Goal: Task Accomplishment & Management: Use online tool/utility

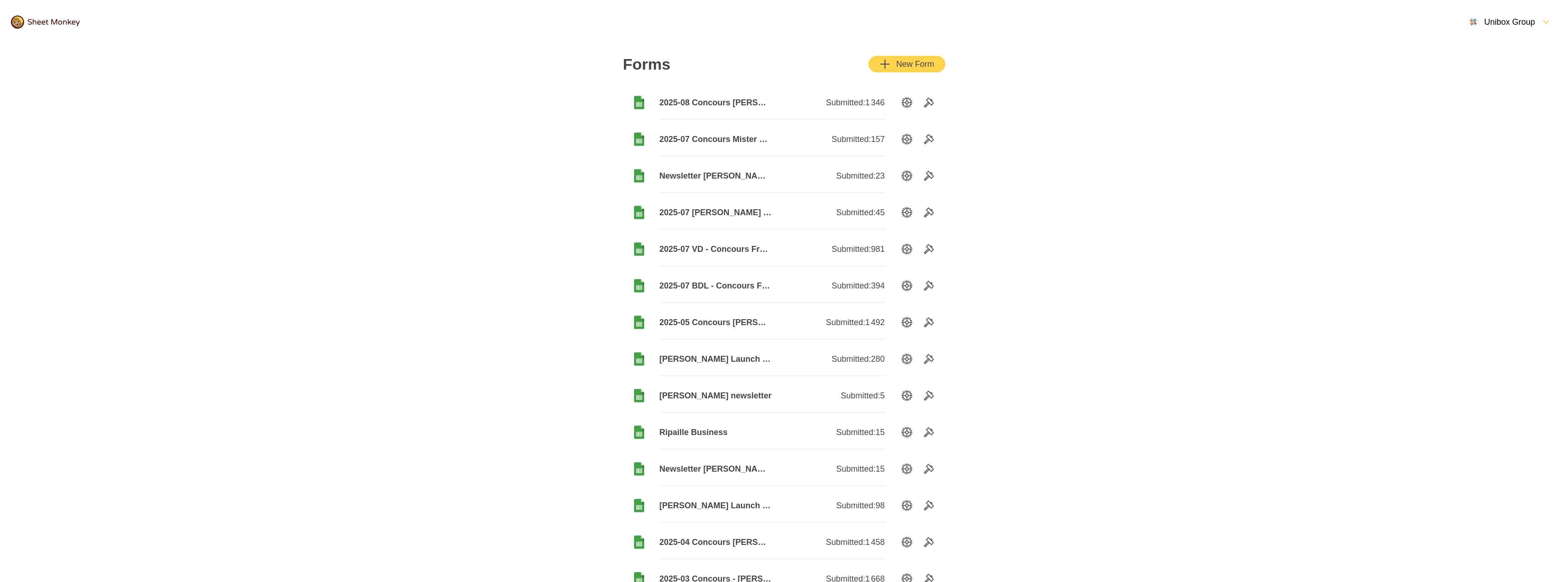
click at [903, 63] on div "New Form" at bounding box center [907, 64] width 54 height 11
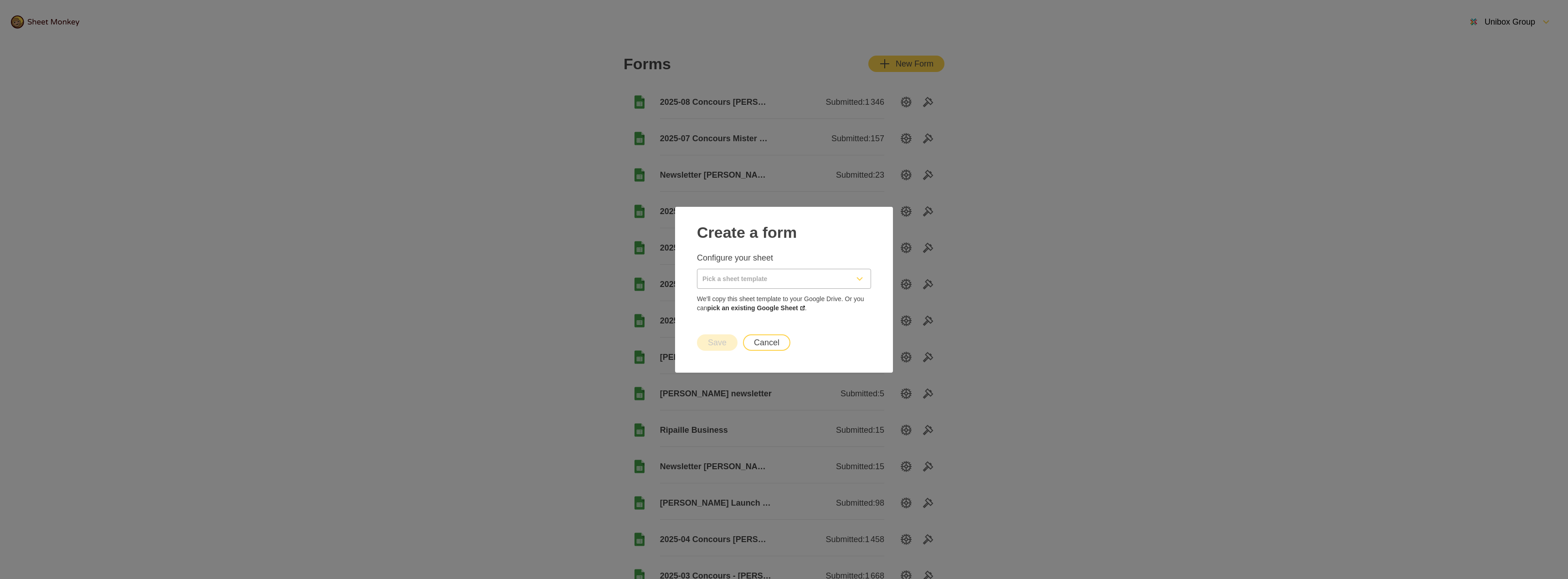
click at [752, 289] on div "Configure your sheet We'll copy this sheet template to your Google Drive. Or yo…" at bounding box center [784, 282] width 174 height 60
click at [752, 282] on input "Pick a sheet template" at bounding box center [773, 279] width 152 height 19
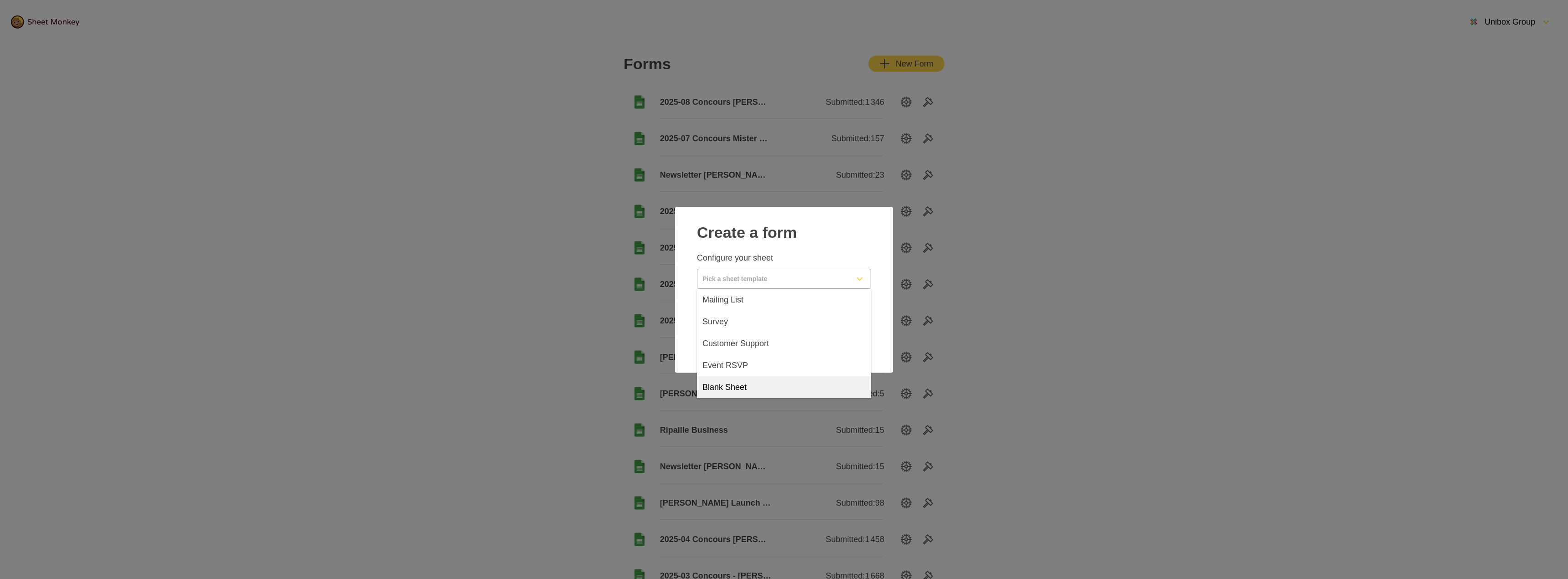
click at [735, 387] on span "Blank Sheet" at bounding box center [724, 387] width 44 height 11
type input "Blank Sheet"
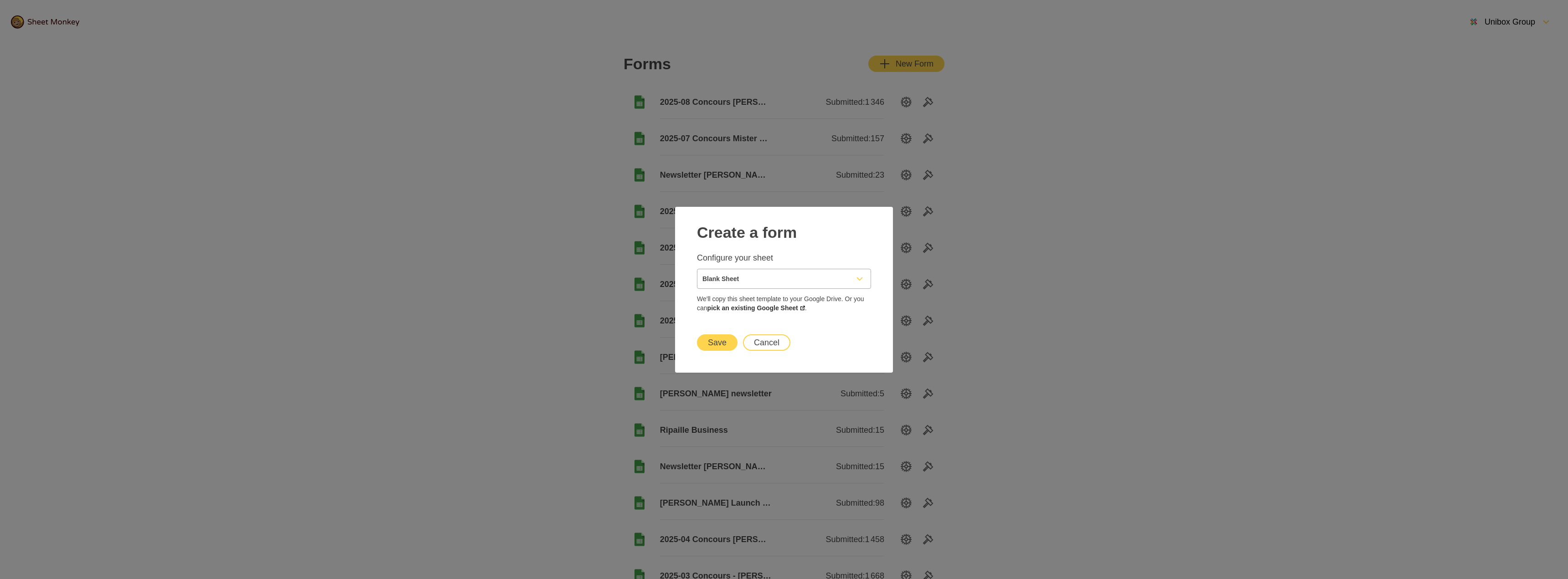
click at [716, 341] on button "Save" at bounding box center [717, 342] width 41 height 16
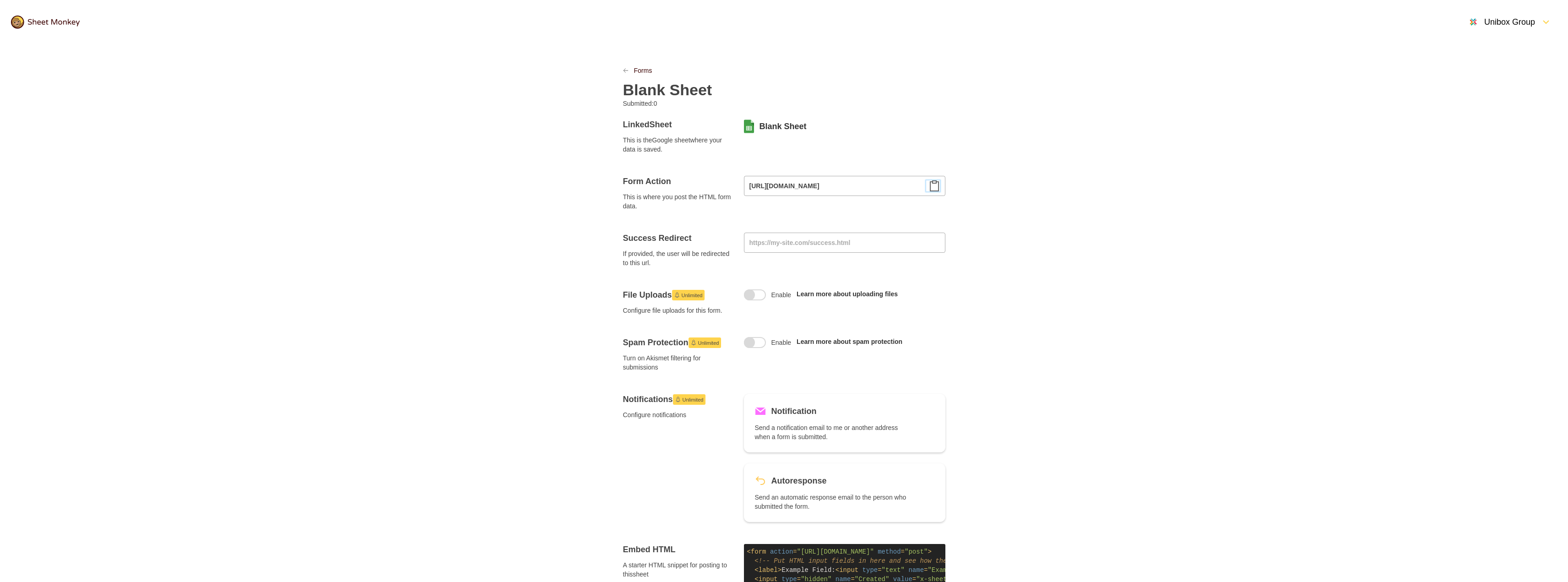
click at [927, 185] on div at bounding box center [933, 186] width 13 height 11
click at [929, 186] on icon "Clipboard" at bounding box center [934, 186] width 11 height 11
click at [694, 90] on h2 "Blank Sheet" at bounding box center [668, 90] width 89 height 18
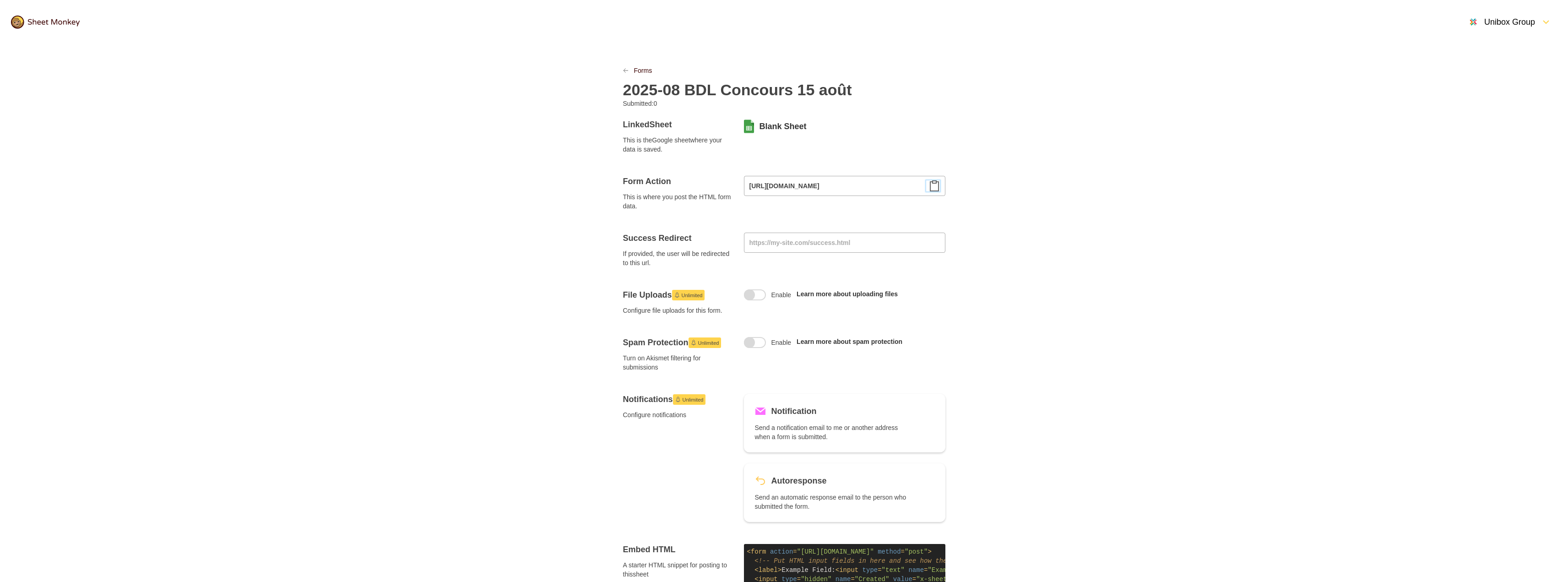
click at [938, 187] on icon "Clipboard" at bounding box center [934, 186] width 8 height 10
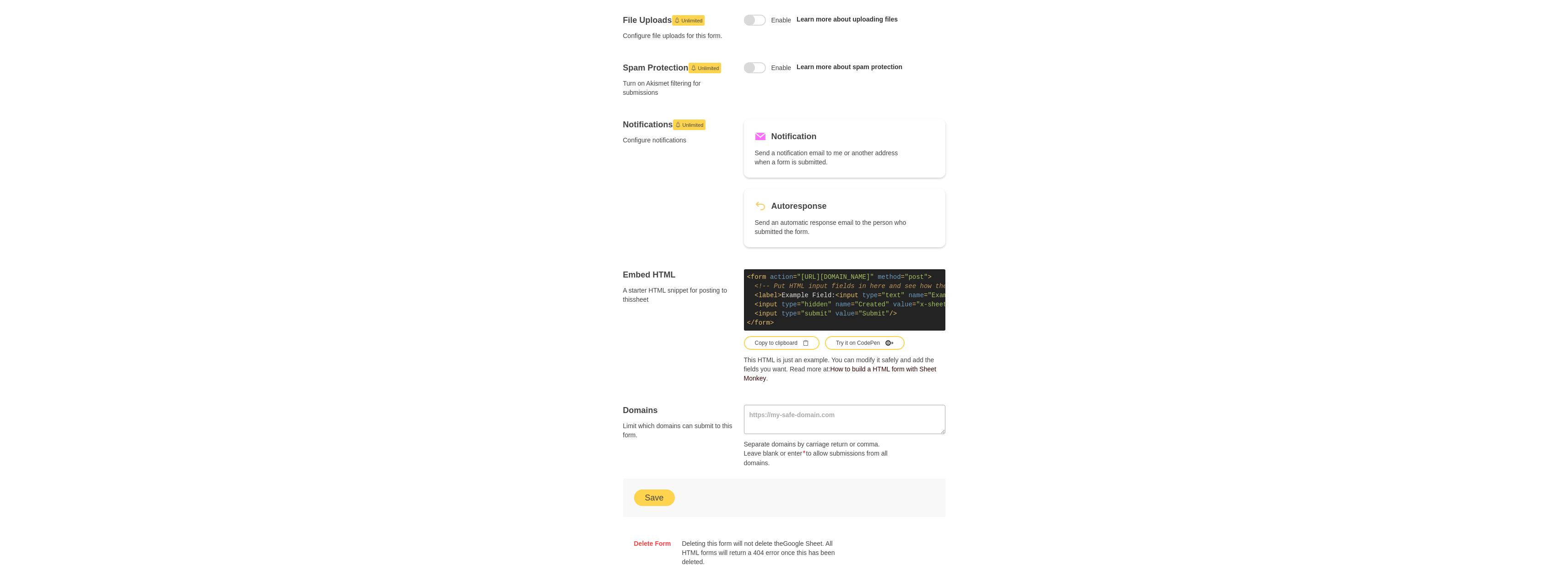
click at [660, 501] on button "Save" at bounding box center [654, 498] width 41 height 17
click at [299, 254] on div "Forms 2025-08 BDL Concours 15 août Submitted: 0 Linked Sheet This is the Google…" at bounding box center [784, 185] width 1568 height 830
click at [1366, 284] on div "Forms 2025-08 BDL Concours 15 août Submitted: 0 Linked Sheet This is the Google…" at bounding box center [784, 185] width 1568 height 830
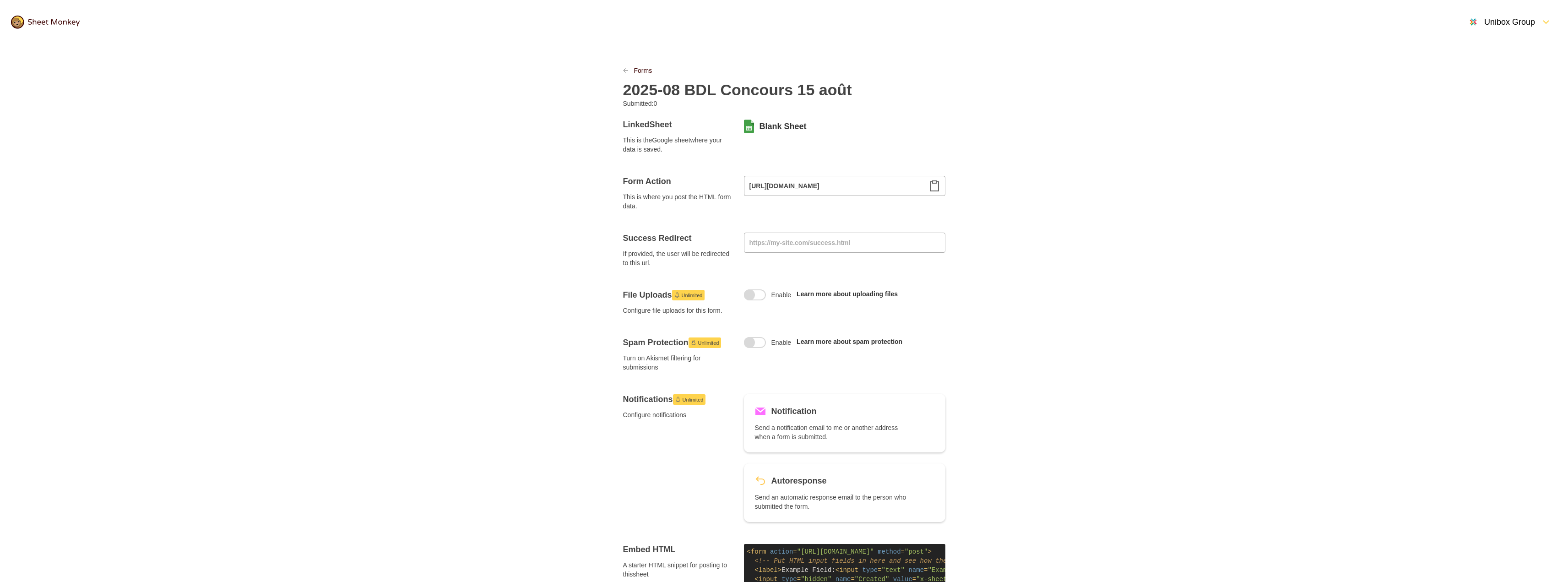
scroll to position [350, 0]
